Goal: Transaction & Acquisition: Purchase product/service

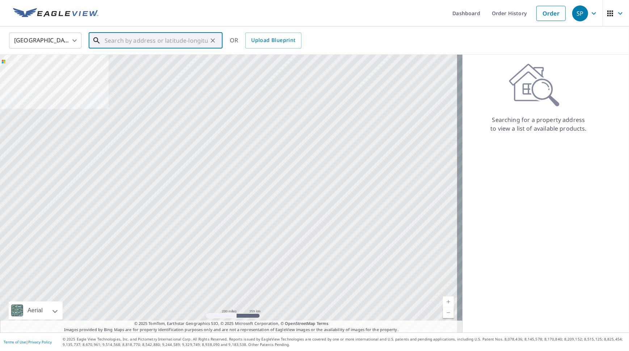
click at [130, 43] on input "text" at bounding box center [156, 40] width 103 height 20
type input "6"
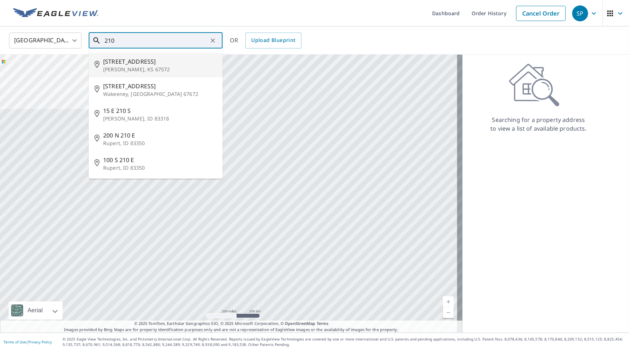
drag, startPoint x: 120, startPoint y: 38, endPoint x: 93, endPoint y: 37, distance: 27.6
click at [93, 37] on div "210 ​" at bounding box center [156, 41] width 134 height 16
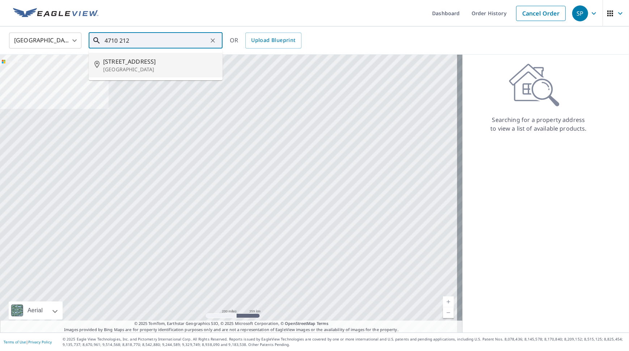
click at [146, 66] on p "[GEOGRAPHIC_DATA]" at bounding box center [160, 69] width 114 height 7
type input "[STREET_ADDRESS]"
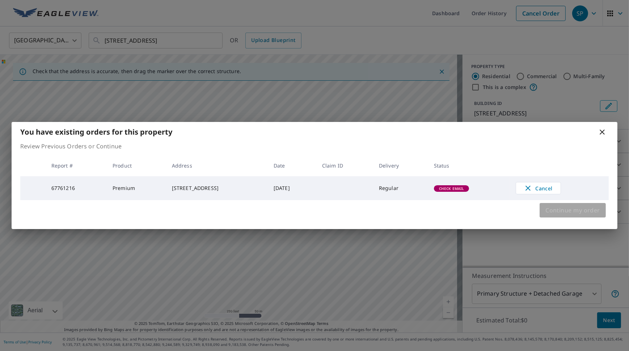
click at [566, 212] on span "Continue my order" at bounding box center [572, 210] width 55 height 10
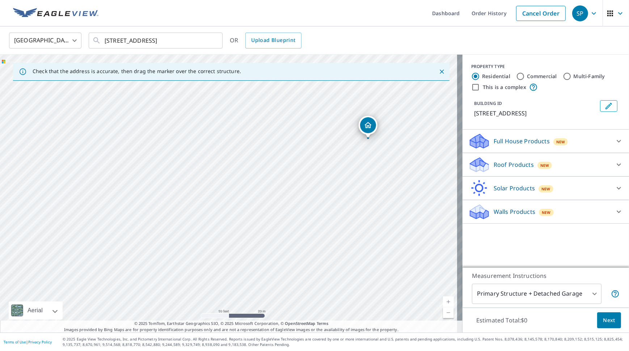
drag, startPoint x: 254, startPoint y: 222, endPoint x: 327, endPoint y: 204, distance: 74.9
click at [327, 204] on div "[STREET_ADDRESS]" at bounding box center [231, 194] width 462 height 278
click at [499, 84] on label "This is a complex" at bounding box center [504, 87] width 43 height 7
click at [480, 84] on input "This is a complex" at bounding box center [475, 87] width 9 height 9
checkbox input "true"
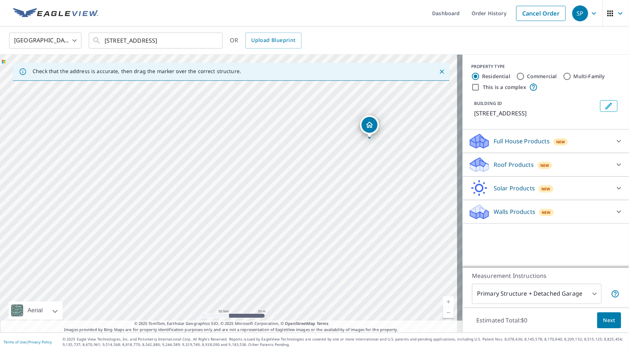
radio input "false"
radio input "true"
type input "4"
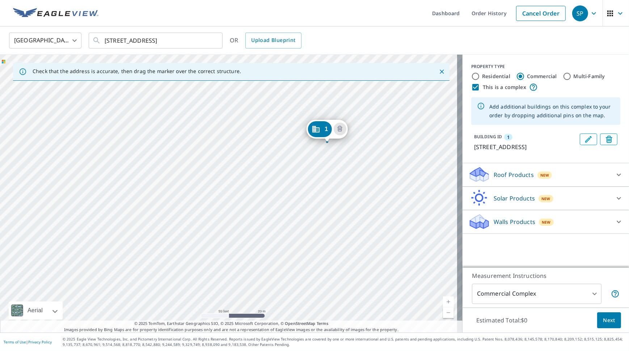
drag, startPoint x: 304, startPoint y: 161, endPoint x: 406, endPoint y: 108, distance: 115.7
click at [406, 108] on div "1 [STREET_ADDRESS]" at bounding box center [231, 194] width 462 height 278
click at [290, 213] on div "1 [STREET_ADDRESS]" at bounding box center [231, 194] width 462 height 278
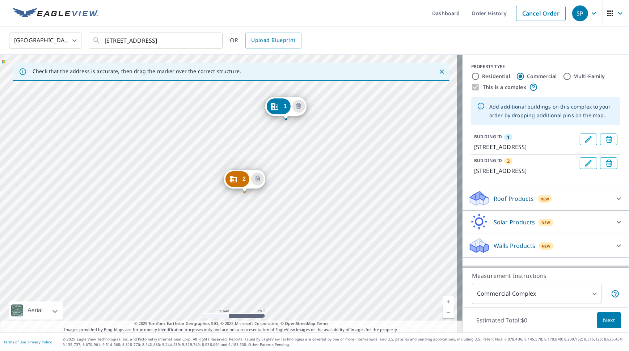
drag, startPoint x: 265, startPoint y: 253, endPoint x: 322, endPoint y: 180, distance: 92.8
click at [322, 180] on div "2 [STREET_ADDRESS] 1 [STREET_ADDRESS]" at bounding box center [231, 194] width 462 height 278
click at [97, 138] on div "2 [STREET_ADDRESS] 1 [STREET_ADDRESS]" at bounding box center [231, 194] width 462 height 278
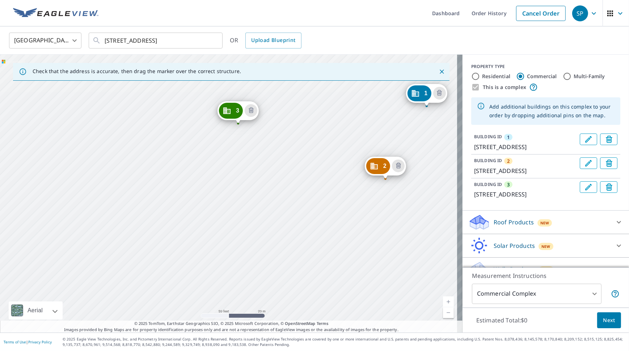
drag, startPoint x: 95, startPoint y: 241, endPoint x: 223, endPoint y: 183, distance: 140.7
click at [223, 183] on div "2 [STREET_ADDRESS] 3 [STREET_ADDRESS] 1 [GEOGRAPHIC_DATA][STREET_ADDRESS]" at bounding box center [231, 194] width 462 height 278
click at [222, 185] on div "2 [STREET_ADDRESS] 3 [STREET_ADDRESS] 1 [GEOGRAPHIC_DATA][STREET_ADDRESS]" at bounding box center [231, 194] width 462 height 278
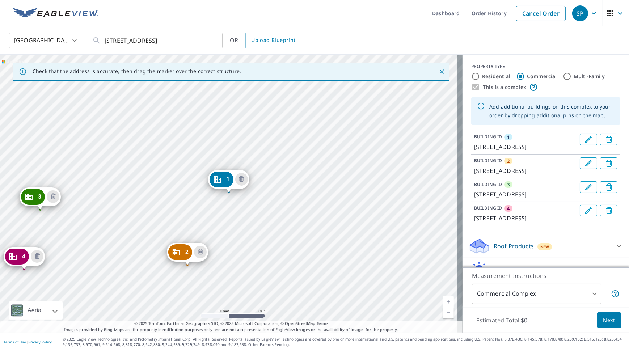
click at [108, 245] on div "2 [STREET_ADDRESS] 3 [STREET_ADDRESS] 4 [GEOGRAPHIC_DATA][STREET_ADDRESS] 1 [ST…" at bounding box center [231, 194] width 462 height 278
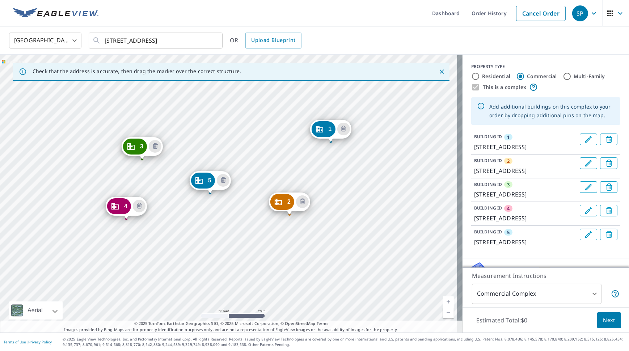
drag, startPoint x: 226, startPoint y: 222, endPoint x: 328, endPoint y: 171, distance: 113.7
click at [328, 171] on div "2 [STREET_ADDRESS] 3 [STREET_ADDRESS] 4 [GEOGRAPHIC_DATA][STREET_ADDRESS][STREE…" at bounding box center [231, 194] width 462 height 278
click at [523, 294] on body "SP SP Dashboard Order History Cancel Order SP [GEOGRAPHIC_DATA] [GEOGRAPHIC_DAT…" at bounding box center [314, 175] width 629 height 351
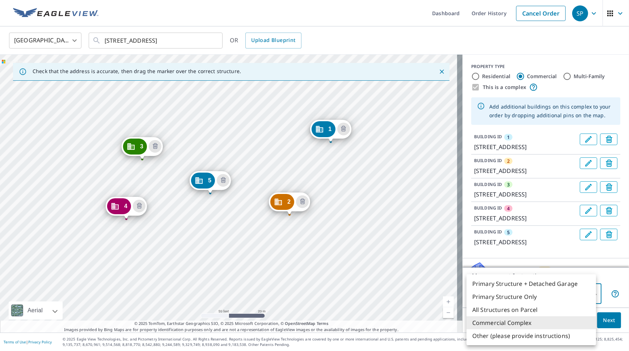
click at [616, 281] on div at bounding box center [314, 175] width 629 height 351
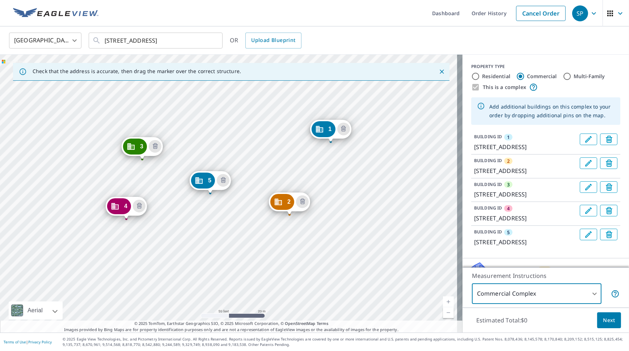
click at [603, 320] on span "Next" at bounding box center [609, 320] width 12 height 9
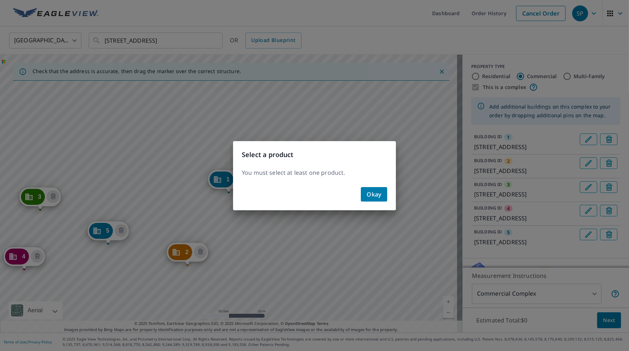
click at [374, 195] on span "Okay" at bounding box center [373, 194] width 15 height 10
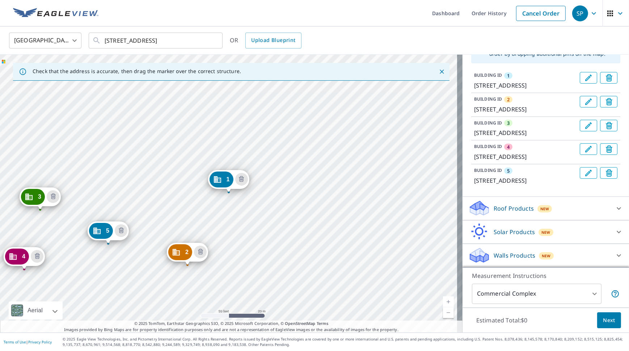
click at [579, 212] on div "Roof Products New" at bounding box center [539, 208] width 142 height 17
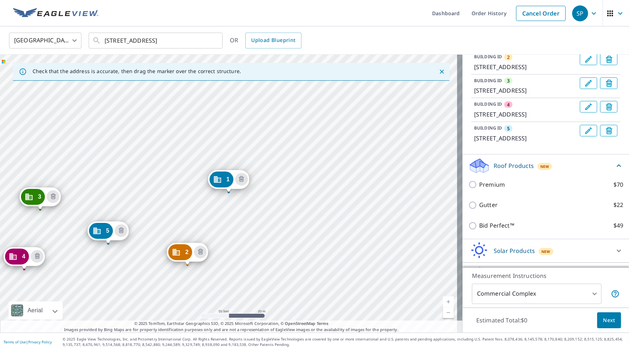
scroll to position [165, 0]
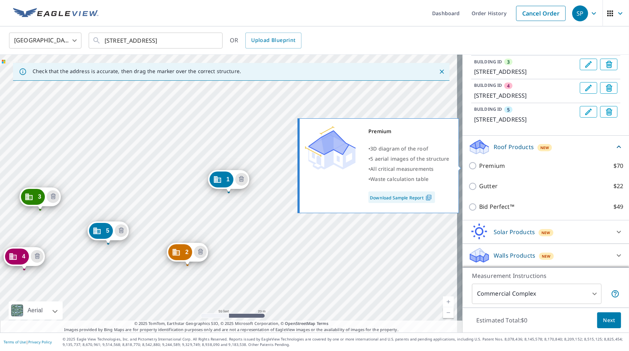
click at [484, 164] on p "Premium" at bounding box center [492, 165] width 26 height 9
click at [479, 164] on input "Premium $70" at bounding box center [473, 165] width 11 height 9
checkbox input "true"
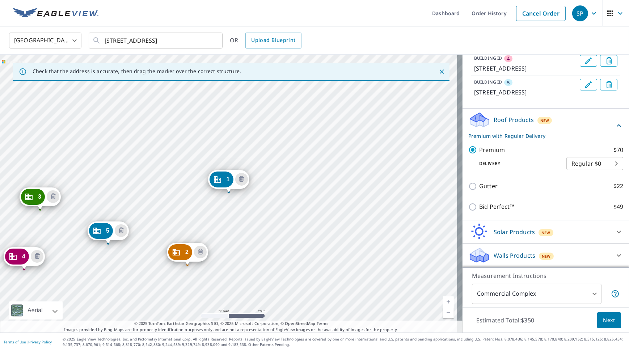
scroll to position [192, 0]
click at [603, 321] on span "Next" at bounding box center [609, 320] width 12 height 9
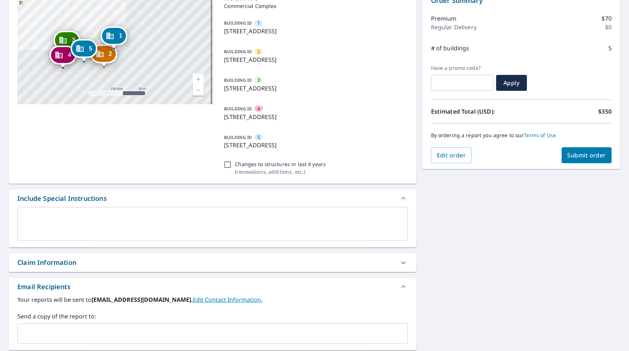
scroll to position [109, 0]
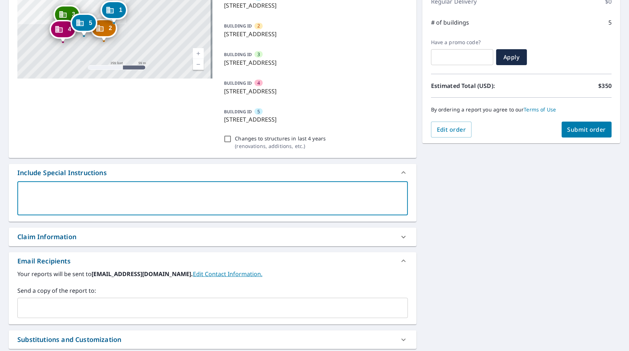
click at [68, 198] on textarea at bounding box center [212, 198] width 380 height 21
click at [73, 192] on textarea at bounding box center [212, 198] width 380 height 21
type textarea "N"
type textarea "x"
checkbox input "true"
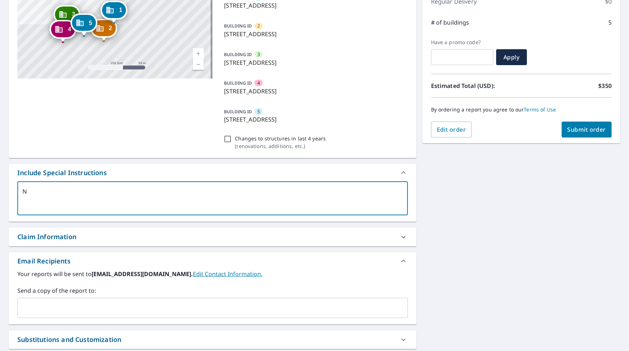
type textarea "NE"
type textarea "x"
checkbox input "true"
type textarea "NEE"
type textarea "x"
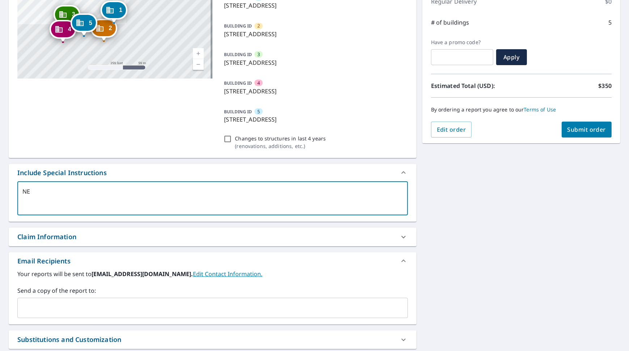
checkbox input "true"
type textarea "NE"
type textarea "x"
checkbox input "true"
type textarea "N"
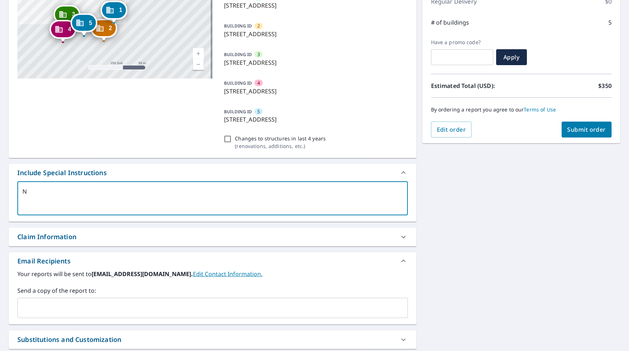
type textarea "x"
checkbox input "true"
type textarea "Ne"
type textarea "x"
checkbox input "true"
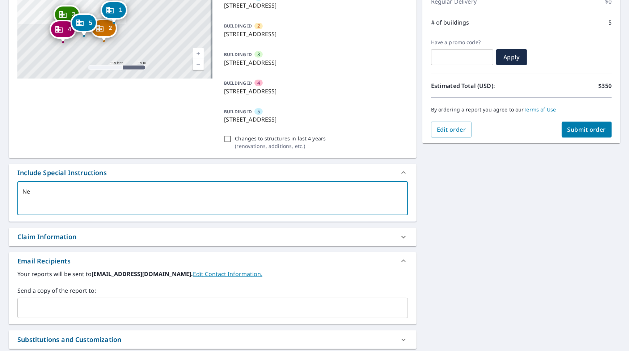
type textarea "Nee"
type textarea "x"
checkbox input "true"
type textarea "Need"
type textarea "x"
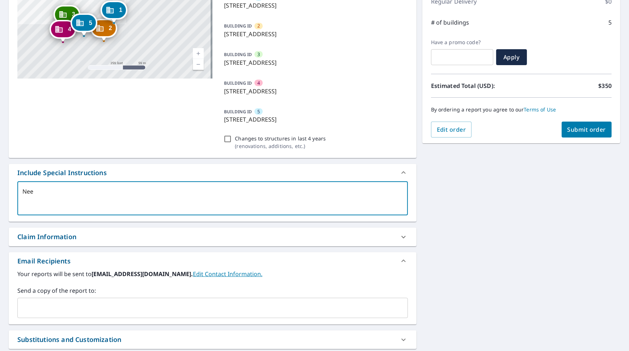
checkbox input "true"
type textarea "Need"
type textarea "x"
checkbox input "true"
type textarea "Need a"
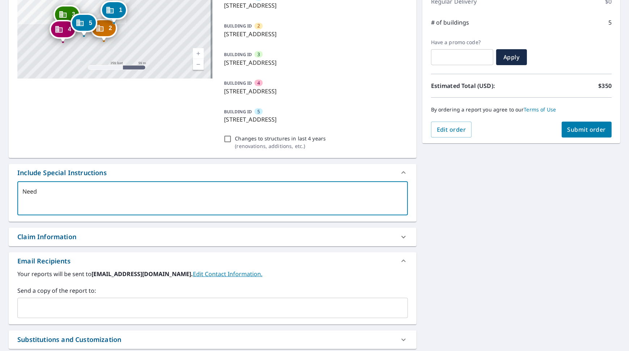
type textarea "x"
checkbox input "true"
type textarea "Need"
type textarea "x"
checkbox input "true"
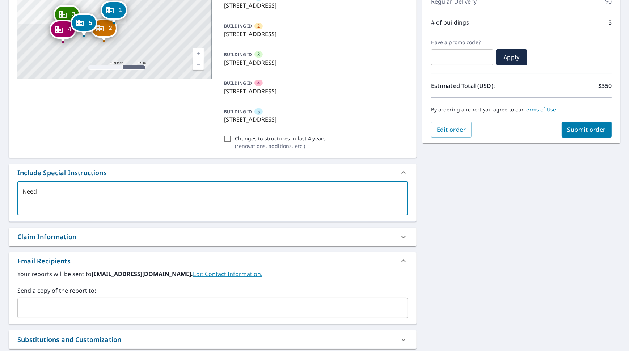
type textarea "Need E"
type textarea "x"
checkbox input "true"
type textarea "Need Ea"
type textarea "x"
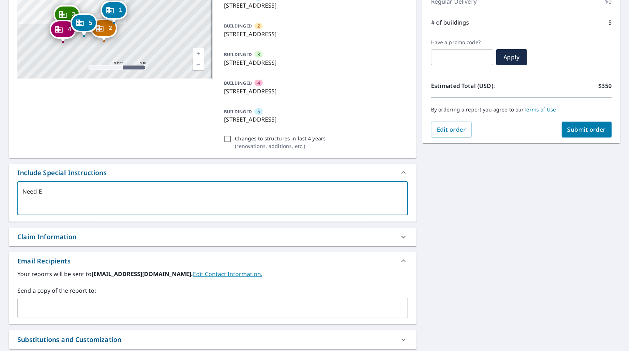
checkbox input "true"
type textarea "Need Eag"
type textarea "x"
checkbox input "true"
type textarea "Need Eagl"
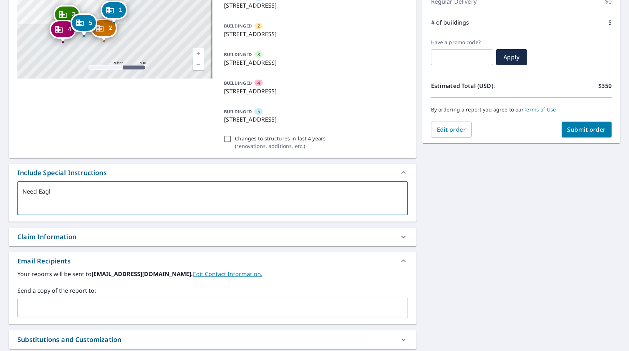
type textarea "x"
checkbox input "true"
type textarea "Need Eagle"
type textarea "x"
checkbox input "true"
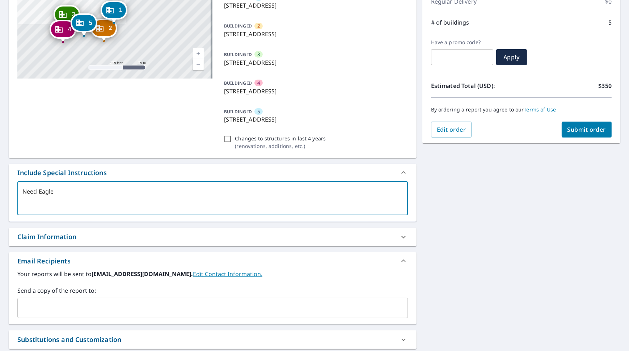
type textarea "Need Eaglev"
type textarea "x"
checkbox input "true"
type textarea "Need Eaglevi"
type textarea "x"
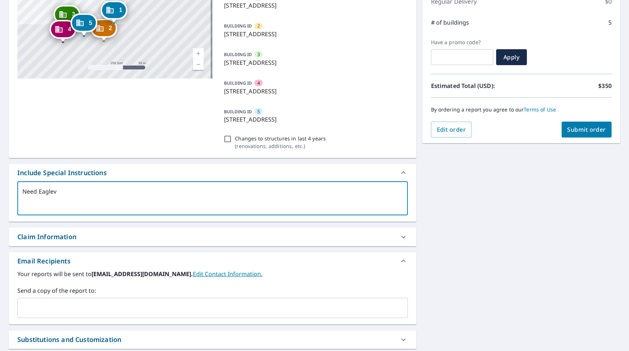
checkbox input "true"
type textarea "Need Eaglevie"
type textarea "x"
checkbox input "true"
type textarea "Need Eagleview"
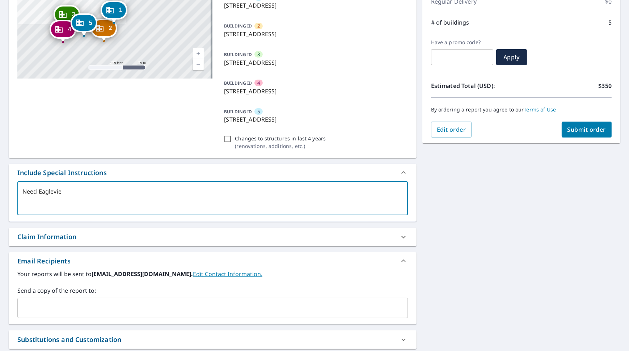
type textarea "x"
checkbox input "true"
type textarea "Need Eagleviews"
type textarea "x"
checkbox input "true"
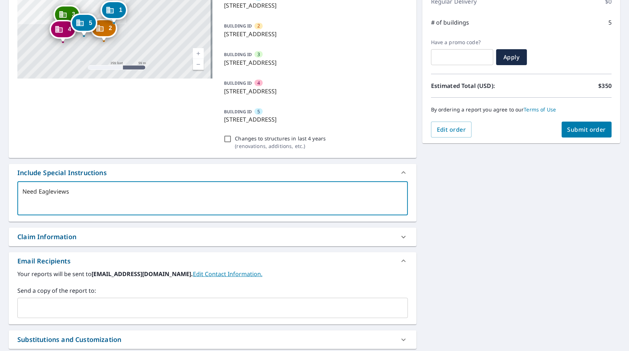
type textarea "Need Eagleviews"
type textarea "x"
checkbox input "true"
type textarea "Need Eagleviews f"
type textarea "x"
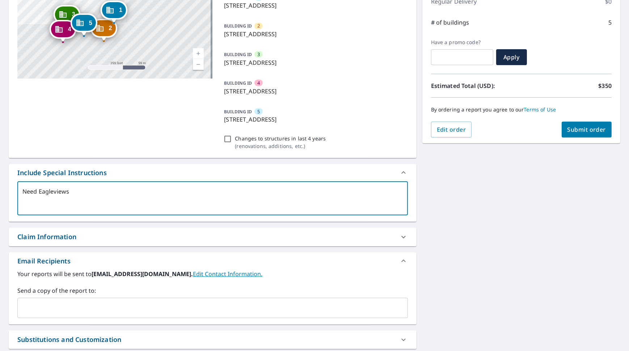
checkbox input "true"
type textarea "Need Eagleviews fo"
type textarea "x"
checkbox input "true"
type textarea "Need Eagleviews for"
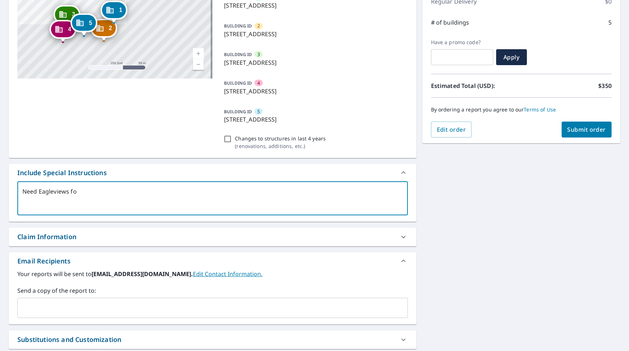
type textarea "x"
checkbox input "true"
type textarea "Need Eagleviews for"
type textarea "x"
checkbox input "true"
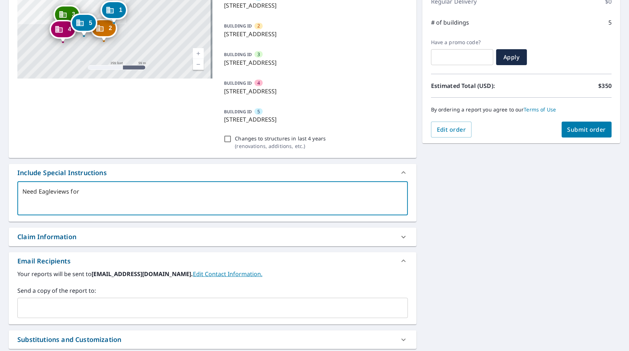
type textarea "Need Eagleviews for b"
type textarea "x"
checkbox input "true"
type textarea "Need Eagleviews for bu"
type textarea "x"
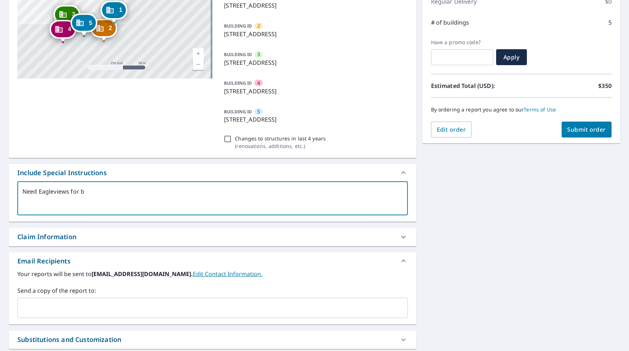
checkbox input "true"
type textarea "Need Eagleviews for [PERSON_NAME]"
type textarea "x"
checkbox input "true"
type textarea "Need Eagleviews for buil"
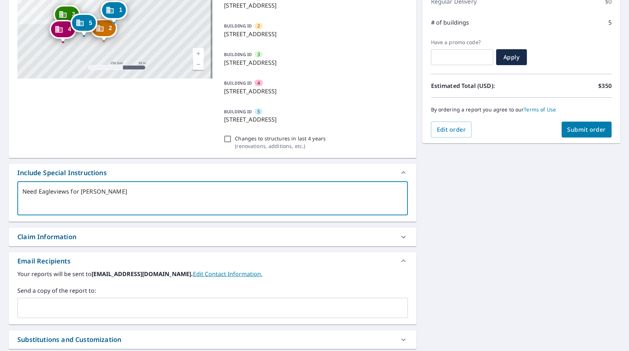
type textarea "x"
checkbox input "true"
type textarea "Need Eagleviews for build"
type textarea "x"
checkbox input "true"
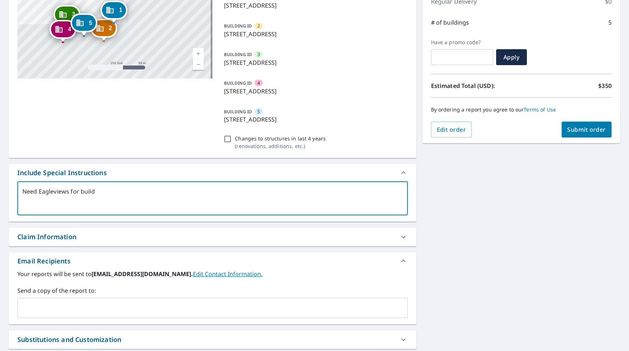
type textarea "Need Eagleviews for buildi"
type textarea "x"
checkbox input "true"
type textarea "Need Eagleviews for buildin"
type textarea "x"
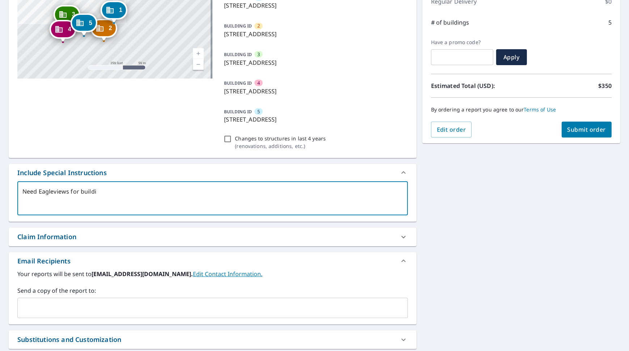
checkbox input "true"
type textarea "Need Eagleviews for building"
type textarea "x"
checkbox input "true"
type textarea "Need Eagleviews for buildings"
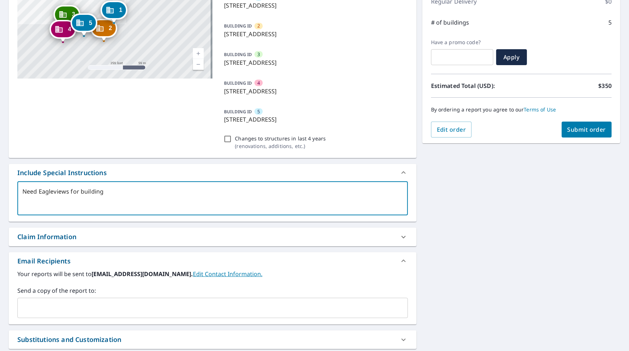
type textarea "x"
checkbox input "true"
type textarea "Need Eagleviews for buildings"
type textarea "x"
checkbox input "true"
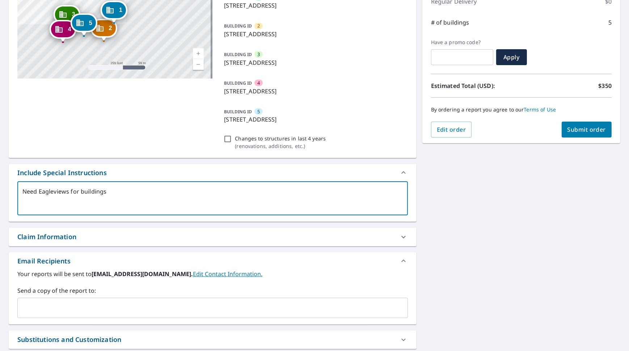
type textarea "Need Eagleviews for buildings 1"
type textarea "x"
checkbox input "true"
type textarea "Need Eagleviews for buildings 1x"
type textarea "x"
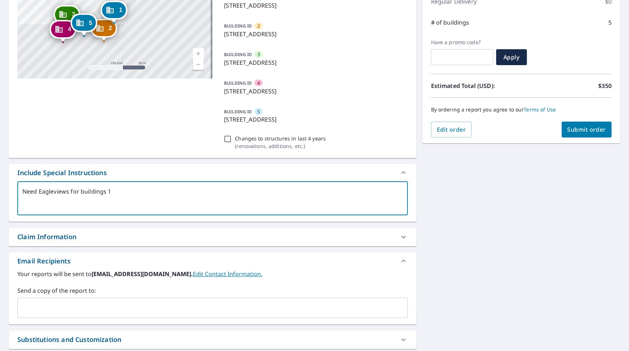
checkbox input "true"
type textarea "Need Eagleviews for buildings 1"
type textarea "x"
checkbox input "true"
type textarea "Need Eagleviews for buildings 1,"
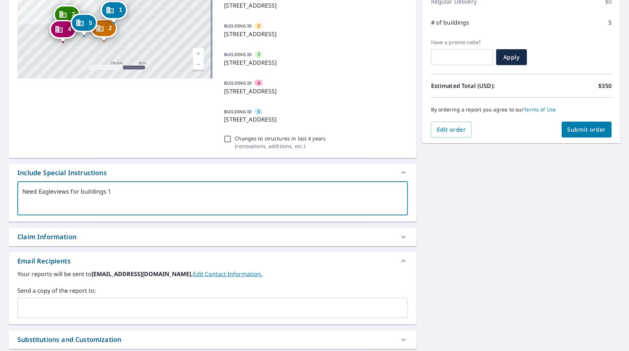
type textarea "x"
checkbox input "true"
type textarea "Need Eagleviews for buildings 1,"
type textarea "x"
checkbox input "true"
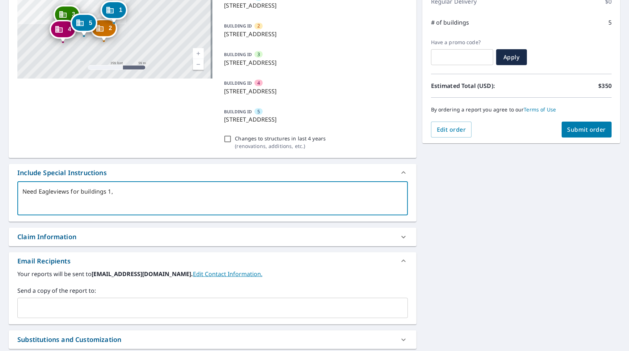
type textarea "Need Eagleviews for buildings 1, 2"
type textarea "x"
checkbox input "true"
type textarea "Need Eagleviews for buildings 1, 2,"
type textarea "x"
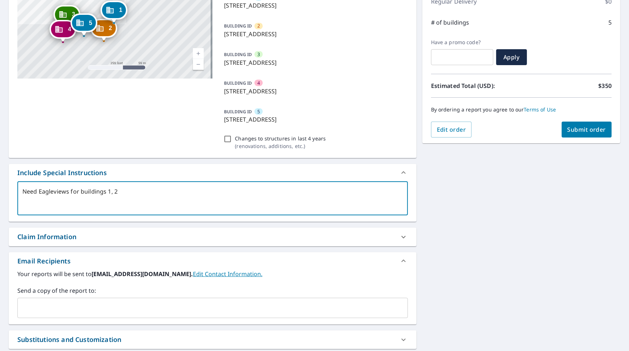
checkbox input "true"
type textarea "Need Eagleviews for buildings 1, 2,"
type textarea "x"
checkbox input "true"
type textarea "Need Eagleviews for buildings 1, 2, 3"
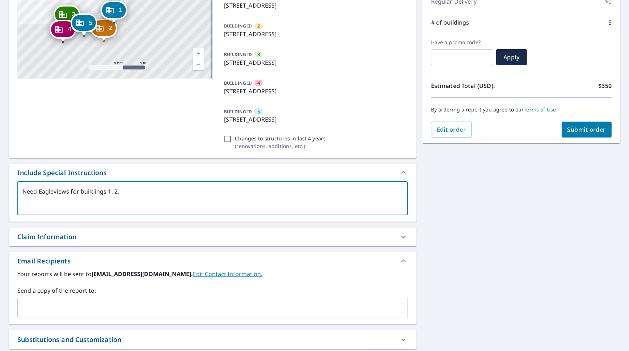
type textarea "x"
checkbox input "true"
type textarea "Need Eagleviews for buildings 1, 2, 3,"
type textarea "x"
checkbox input "true"
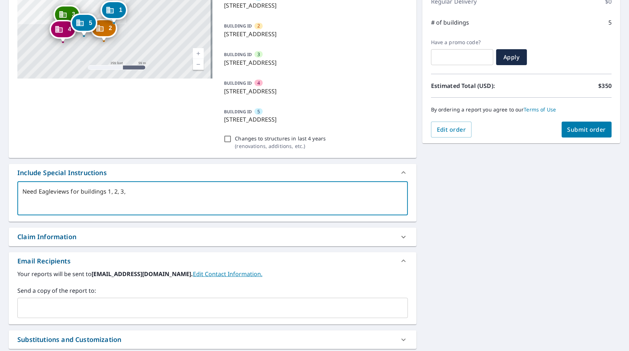
type textarea "Need Eagleviews for buildings 1, 2, 3,"
type textarea "x"
checkbox input "true"
type textarea "Need Eagleviews for buildings 1, 2, 3, 4"
type textarea "x"
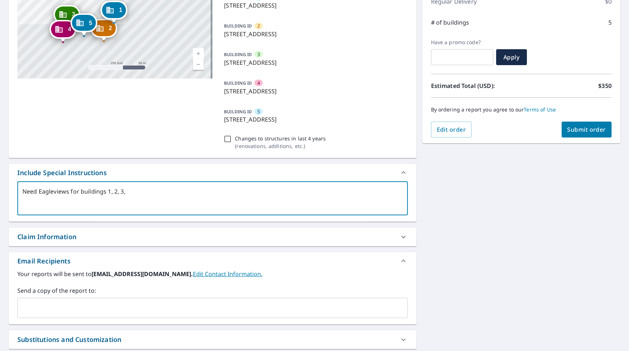
checkbox input "true"
type textarea "Need Eagleviews for buildings 1, 2, 3, 4,"
type textarea "x"
checkbox input "true"
type textarea "Need Eagleviews for buildings 1, 2, 3, 4,"
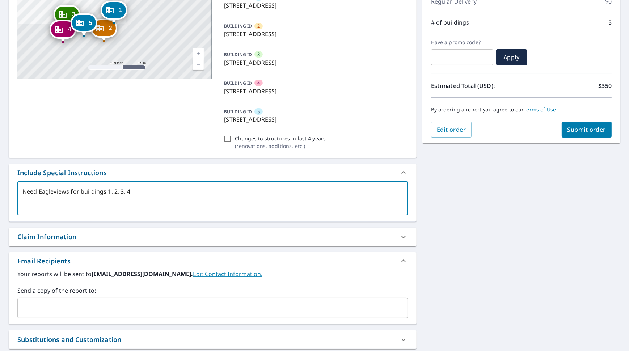
type textarea "x"
checkbox input "true"
type textarea "Need Eagleviews for buildings 1, 2, 3, 4, a"
type textarea "x"
checkbox input "true"
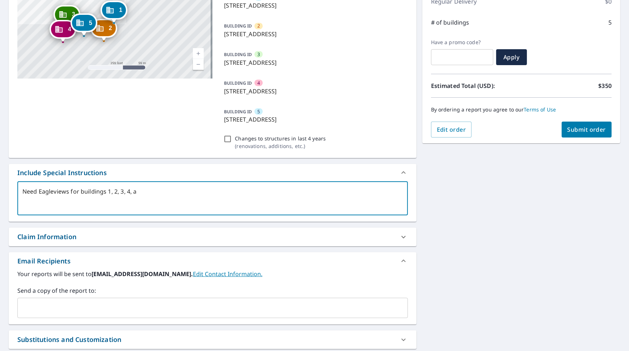
type textarea "Need Eagleviews for buildings 1, 2, 3, 4, an"
type textarea "x"
checkbox input "true"
type textarea "Need Eagleviews for buildings 1, 2, 3, 4, and"
type textarea "x"
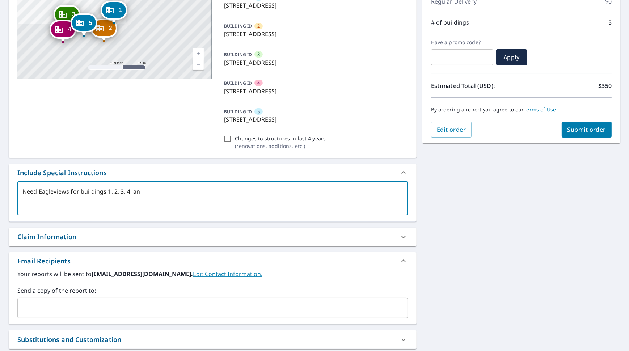
checkbox input "true"
type textarea "Need Eagleviews for buildings 1, 2, 3, 4, and"
type textarea "x"
checkbox input "true"
type textarea "Need Eagleviews for buildings 1, 2, 3, 4, and 5"
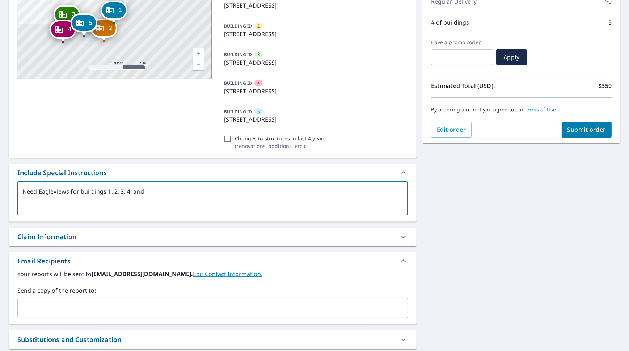
type textarea "x"
checkbox input "true"
type textarea "Need Eagleviews for buildings 1, 2, 3, 4, and 5"
type textarea "x"
checkbox input "true"
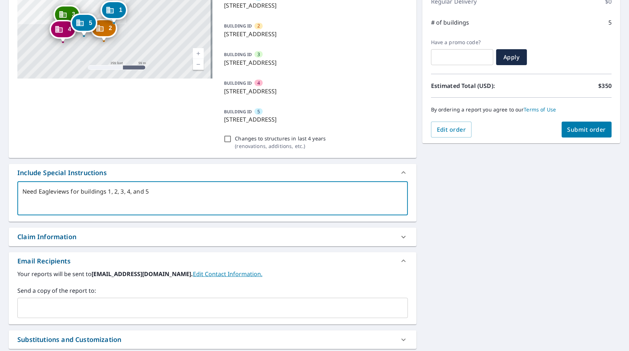
type textarea "Need Eagleviews for buildings 1, 2, 3, 4, and 5 f"
type textarea "x"
checkbox input "true"
type textarea "Need Eagleviews for buildings 1, 2, 3, 4, and 5 fr"
type textarea "x"
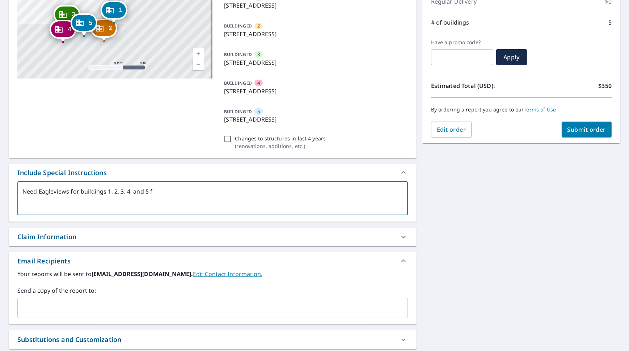
checkbox input "true"
type textarea "Need Eagleviews for buildings 1, 2, 3, 4, and 5 fro"
type textarea "x"
checkbox input "true"
type textarea "Need Eagleviews for buildings 1, 2, 3, 4, and 5 from"
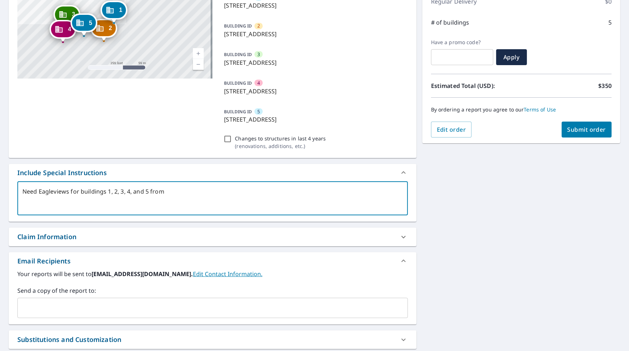
type textarea "x"
checkbox input "true"
type textarea "Need Eagleviews for buildings 1, 2, 3, 4, and 5 from"
type textarea "x"
checkbox input "true"
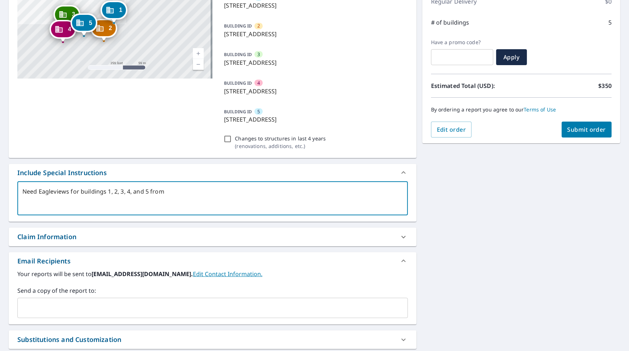
type textarea "Need Eagleviews for buildings 1, 2, 3, 4, and 5 from S"
type textarea "x"
checkbox input "true"
type textarea "Need Eagleviews for buildings 1, 2, 3, 4, and 5 from Si"
type textarea "x"
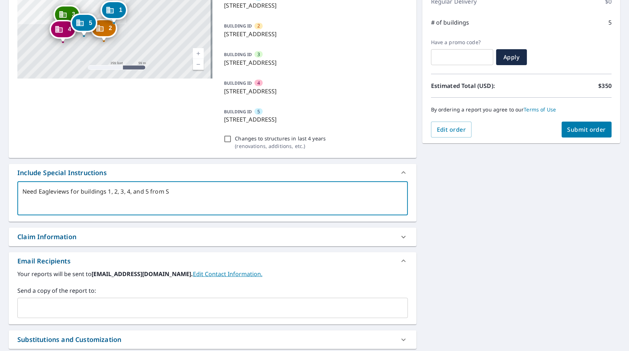
checkbox input "true"
type textarea "Need Eagleviews for buildings 1, 2, 3, 4, and 5 from Sit"
type textarea "x"
checkbox input "true"
type textarea "Need Eagleviews for buildings 1, 2, 3, 4, and 5 from Site"
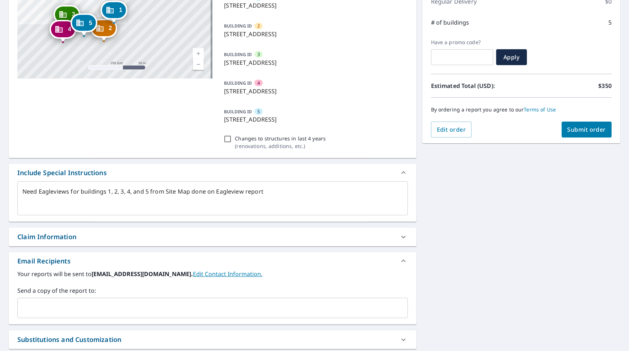
click at [284, 196] on textarea "Need Eagleviews for buildings 1, 2, 3, 4, and 5 from Site Map done on Eagleview…" at bounding box center [212, 198] width 380 height 21
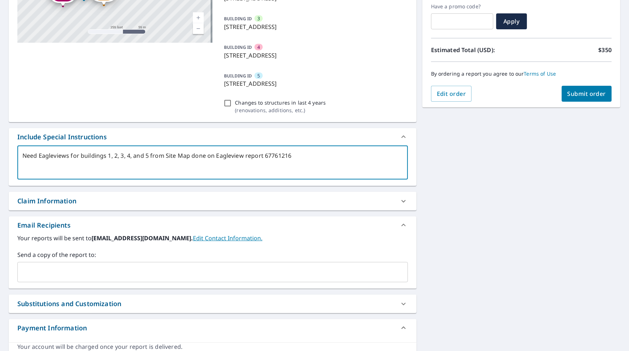
scroll to position [145, 0]
click at [118, 274] on input "text" at bounding box center [207, 272] width 373 height 14
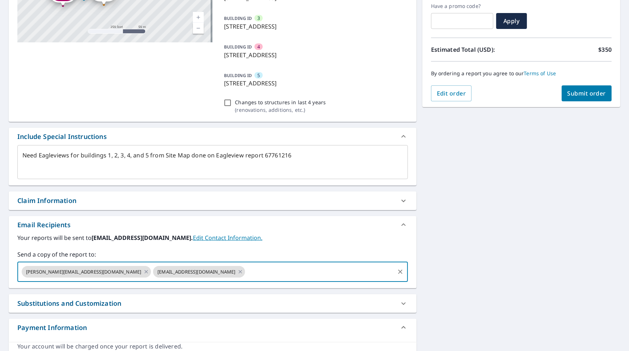
click at [246, 267] on input "text" at bounding box center [319, 272] width 147 height 14
click at [255, 276] on input "text" at bounding box center [319, 272] width 147 height 14
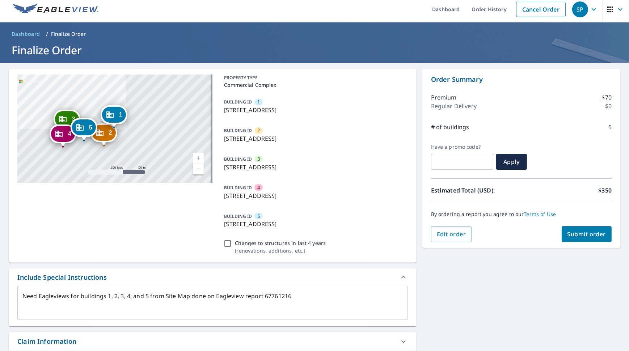
scroll to position [2, 0]
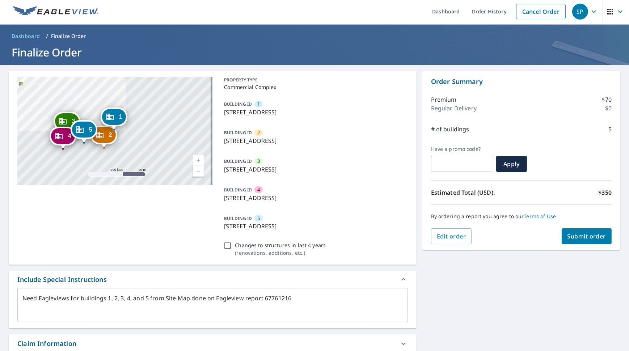
click at [69, 300] on textarea "Need Eagleviews for buildings 1, 2, 3, 4, and 5 from Site Map done on Eagleview…" at bounding box center [212, 305] width 380 height 21
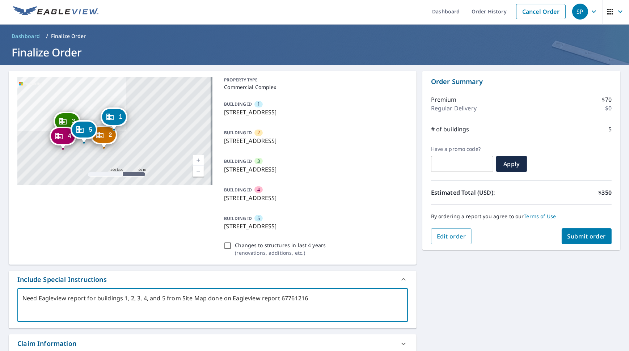
click at [577, 233] on span "Submit order" at bounding box center [586, 236] width 39 height 8
